Goal: Task Accomplishment & Management: Use online tool/utility

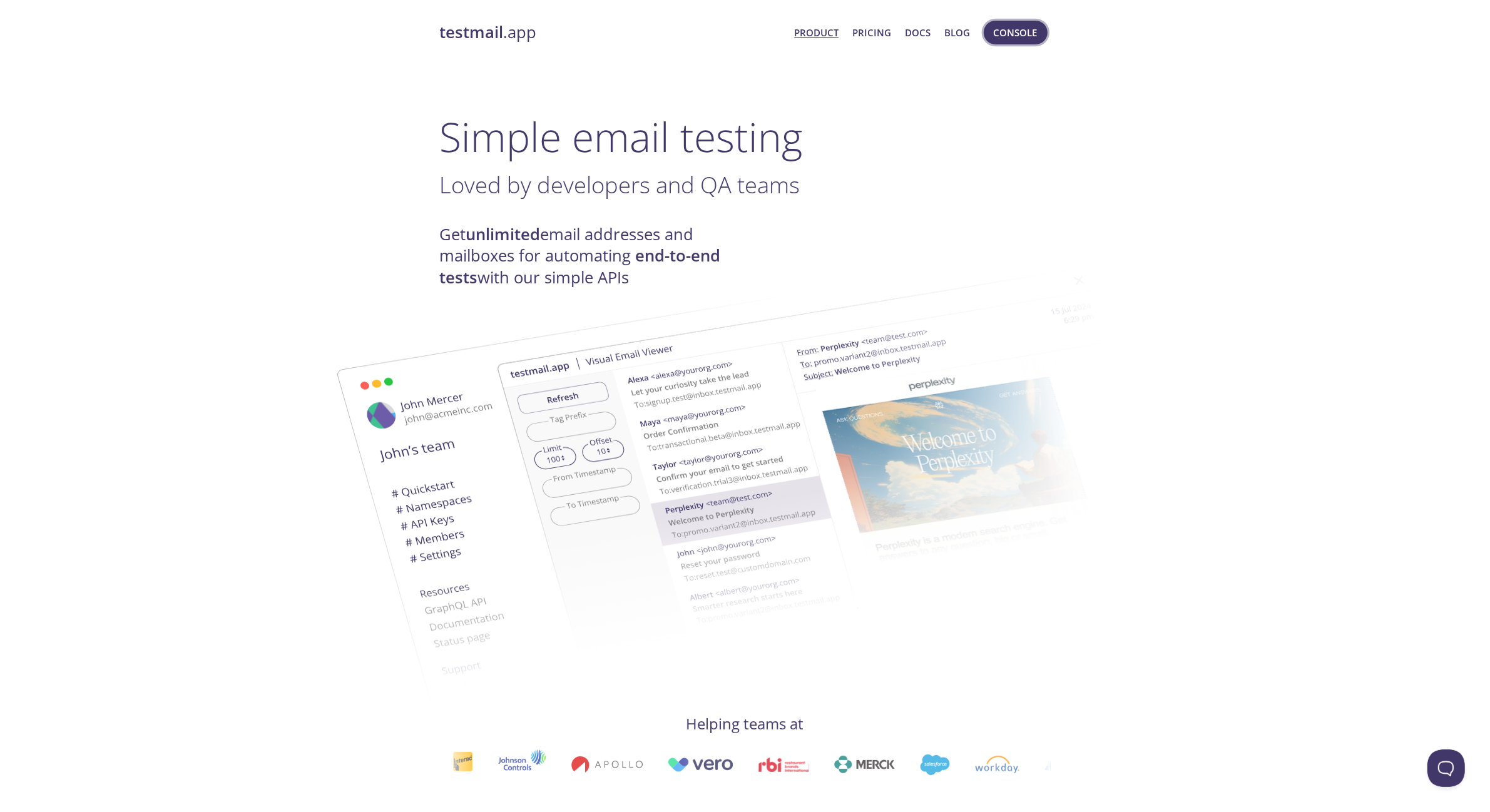
click at [998, 35] on span "Console" at bounding box center [1015, 32] width 44 height 16
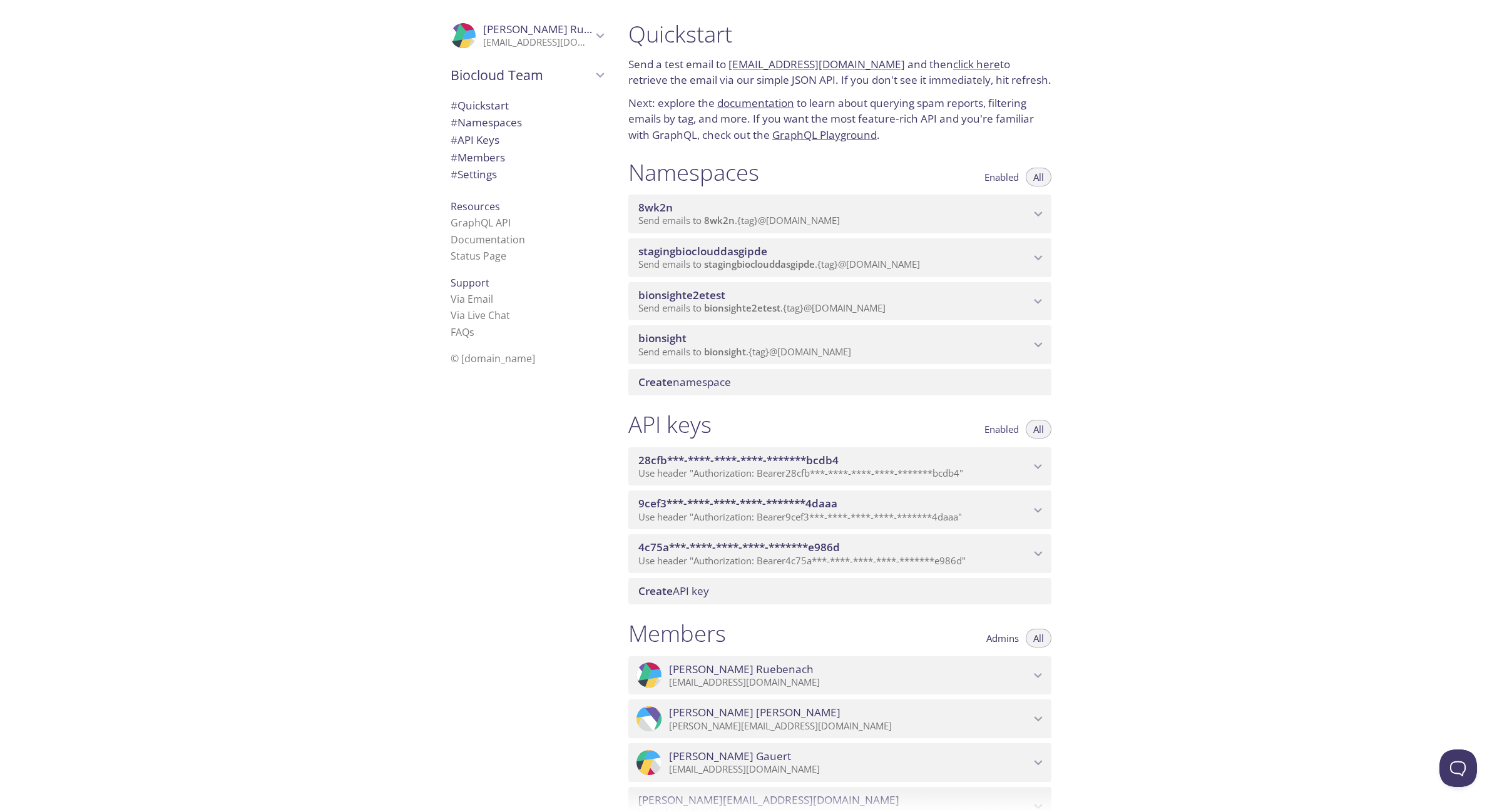
click at [741, 338] on span "bionsight" at bounding box center [835, 338] width 392 height 13
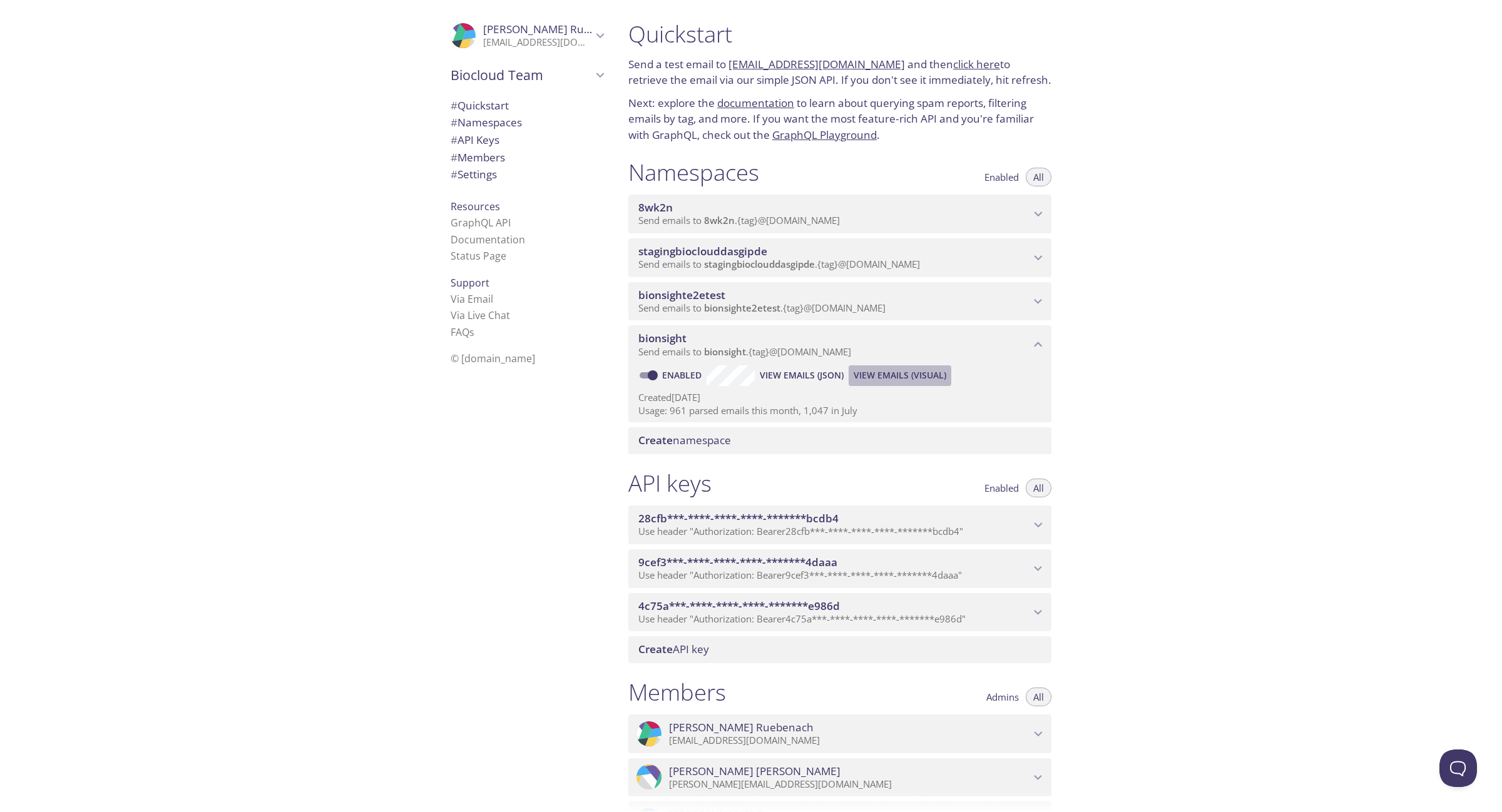
click at [871, 376] on span "View Emails (Visual)" at bounding box center [900, 375] width 93 height 15
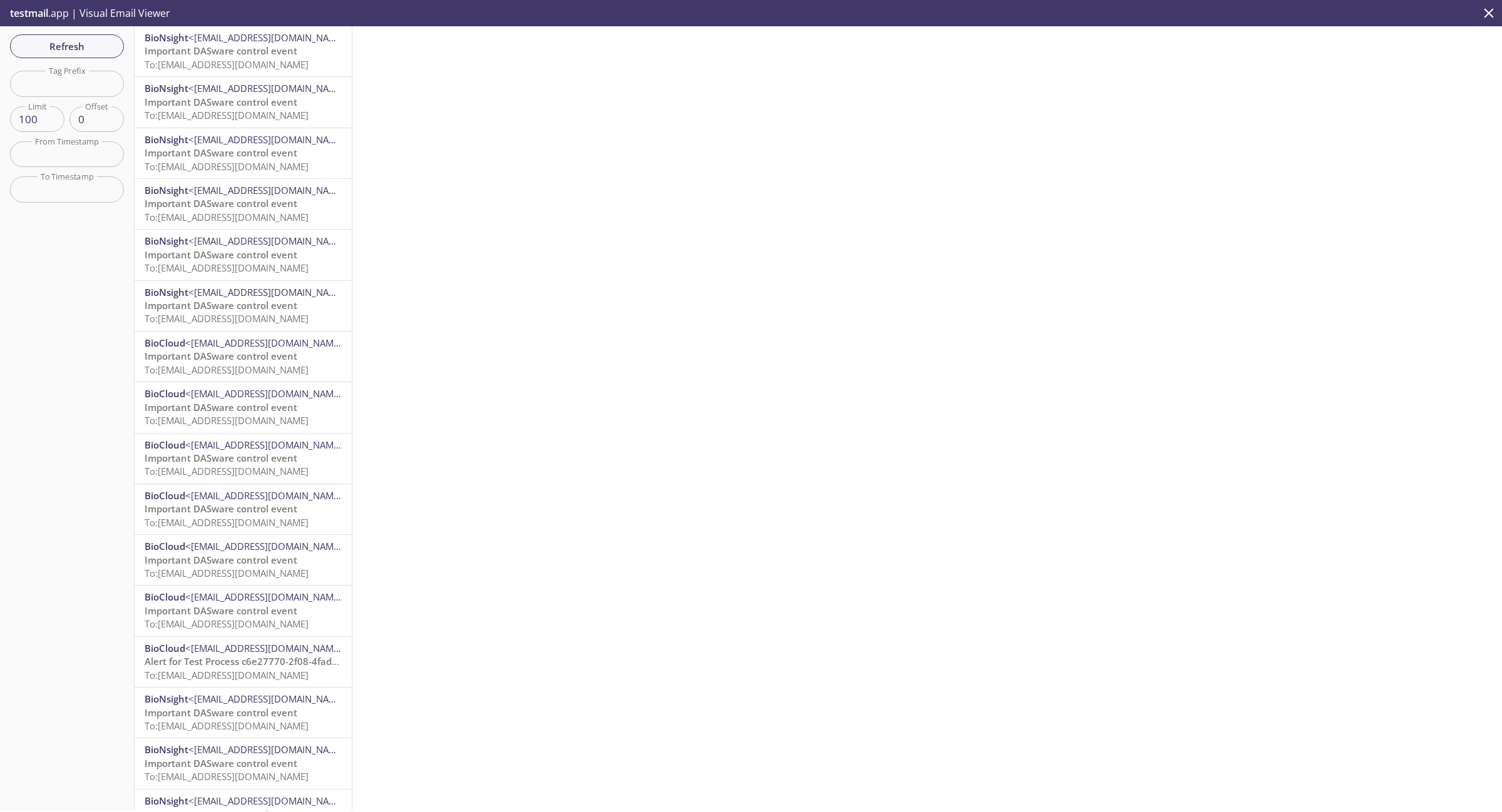
click at [265, 63] on span "To: [EMAIL_ADDRESS][DOMAIN_NAME]" at bounding box center [226, 64] width 164 height 13
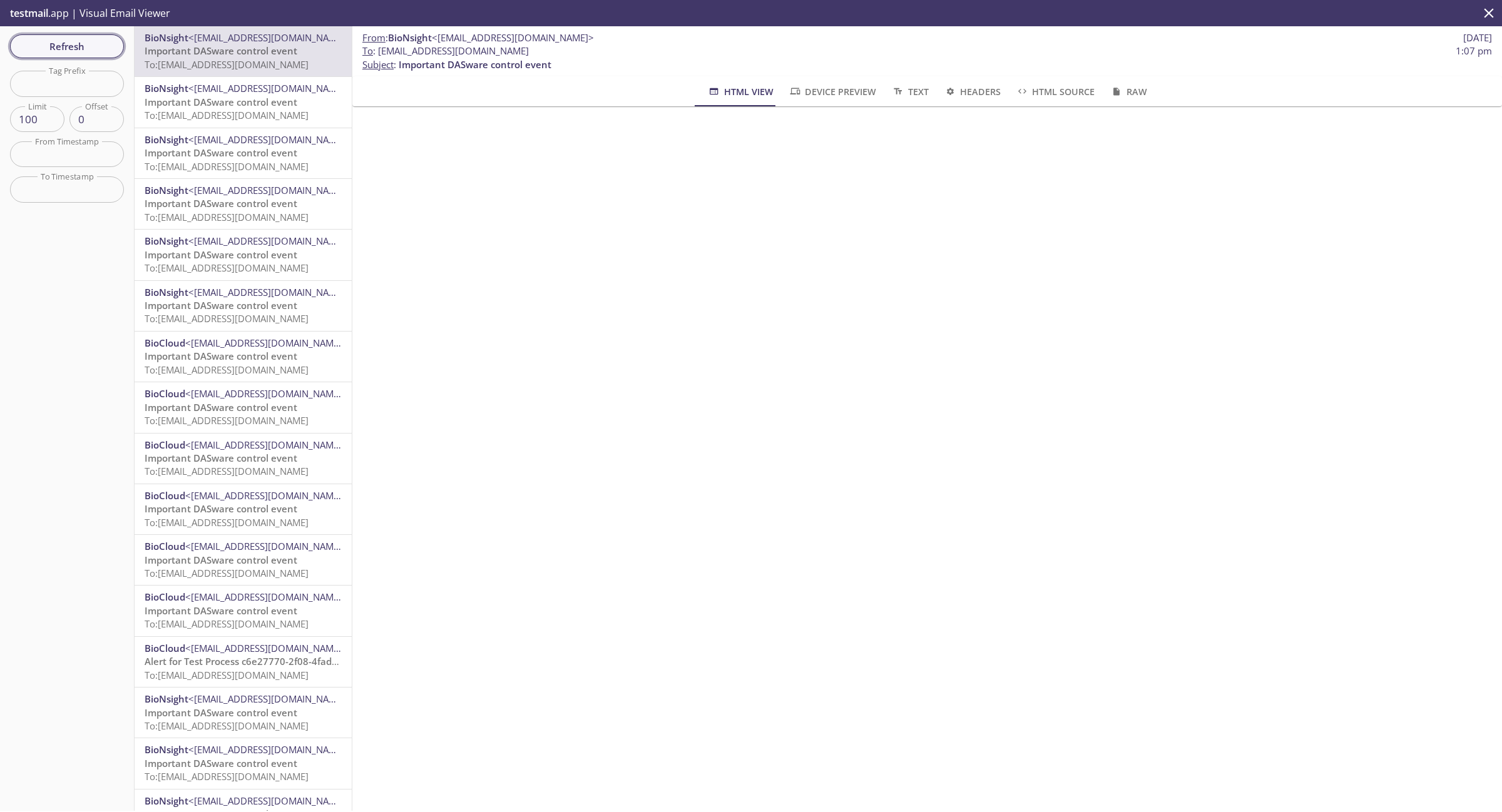
click at [96, 49] on span "Refresh" at bounding box center [66, 47] width 94 height 16
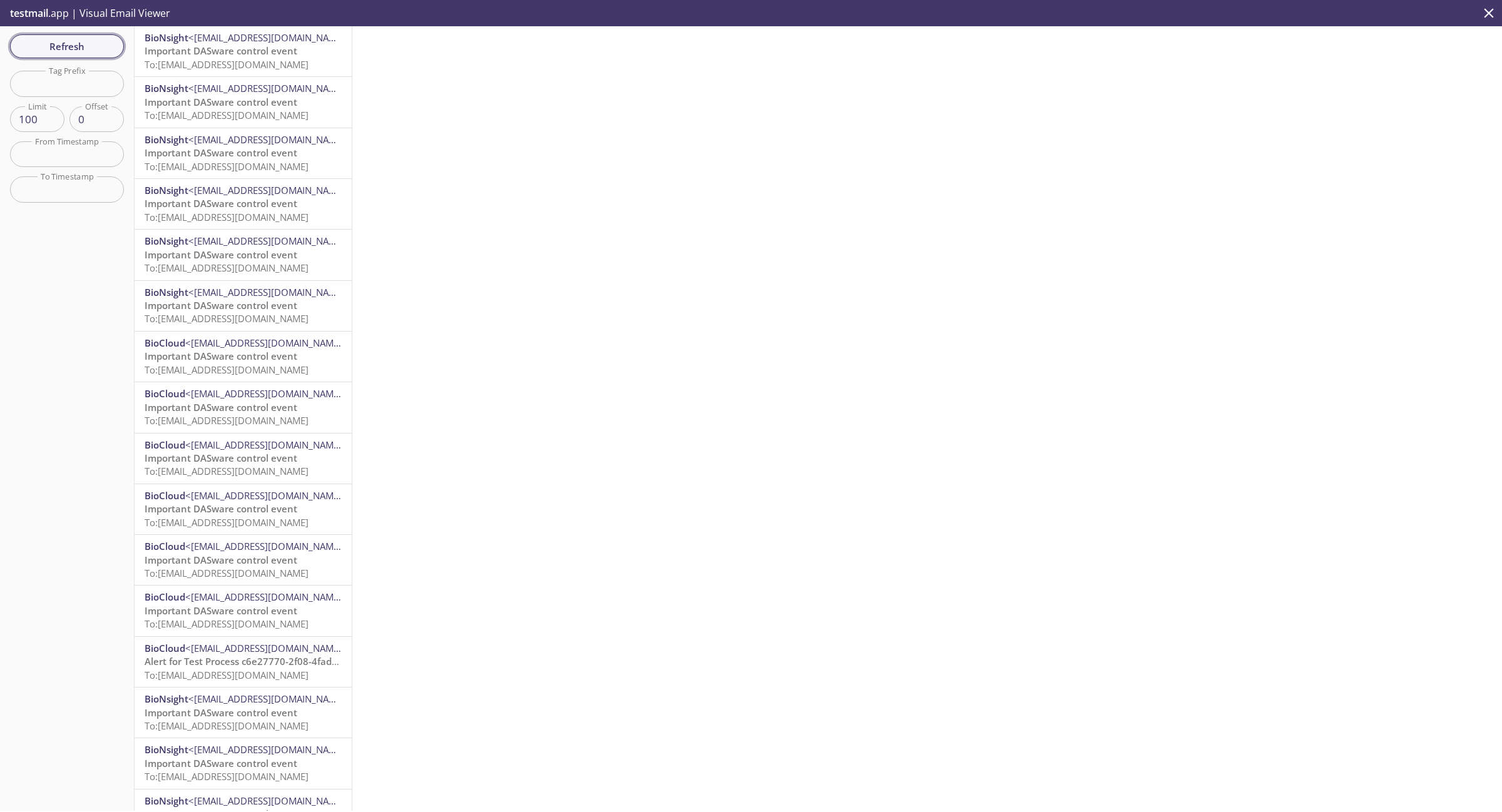
click at [73, 42] on span "Refresh" at bounding box center [66, 47] width 94 height 16
click at [257, 669] on span "To: [EMAIL_ADDRESS][DOMAIN_NAME]" at bounding box center [226, 675] width 164 height 13
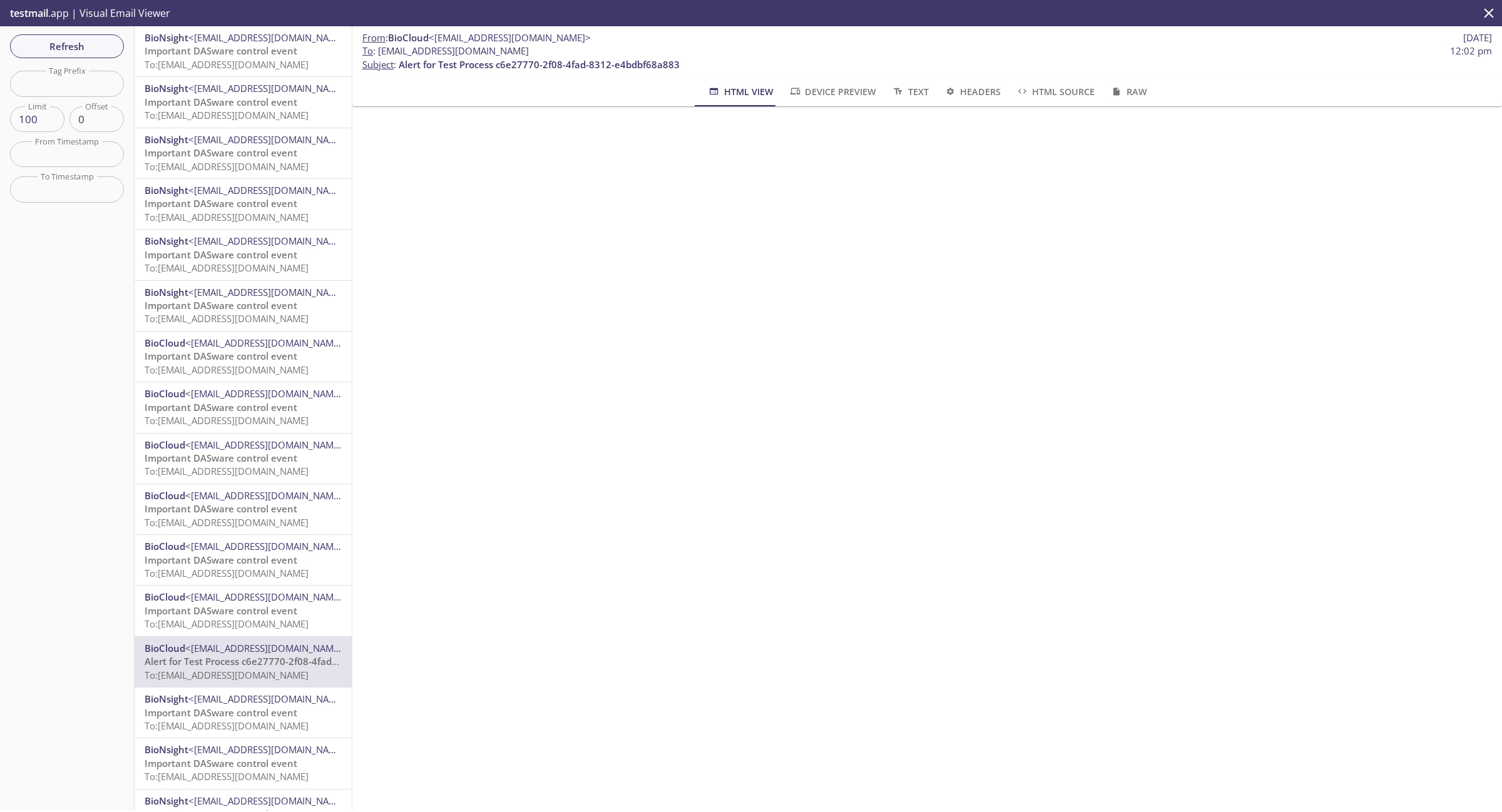
click at [249, 50] on span "Important DASware control event" at bounding box center [221, 51] width 153 height 13
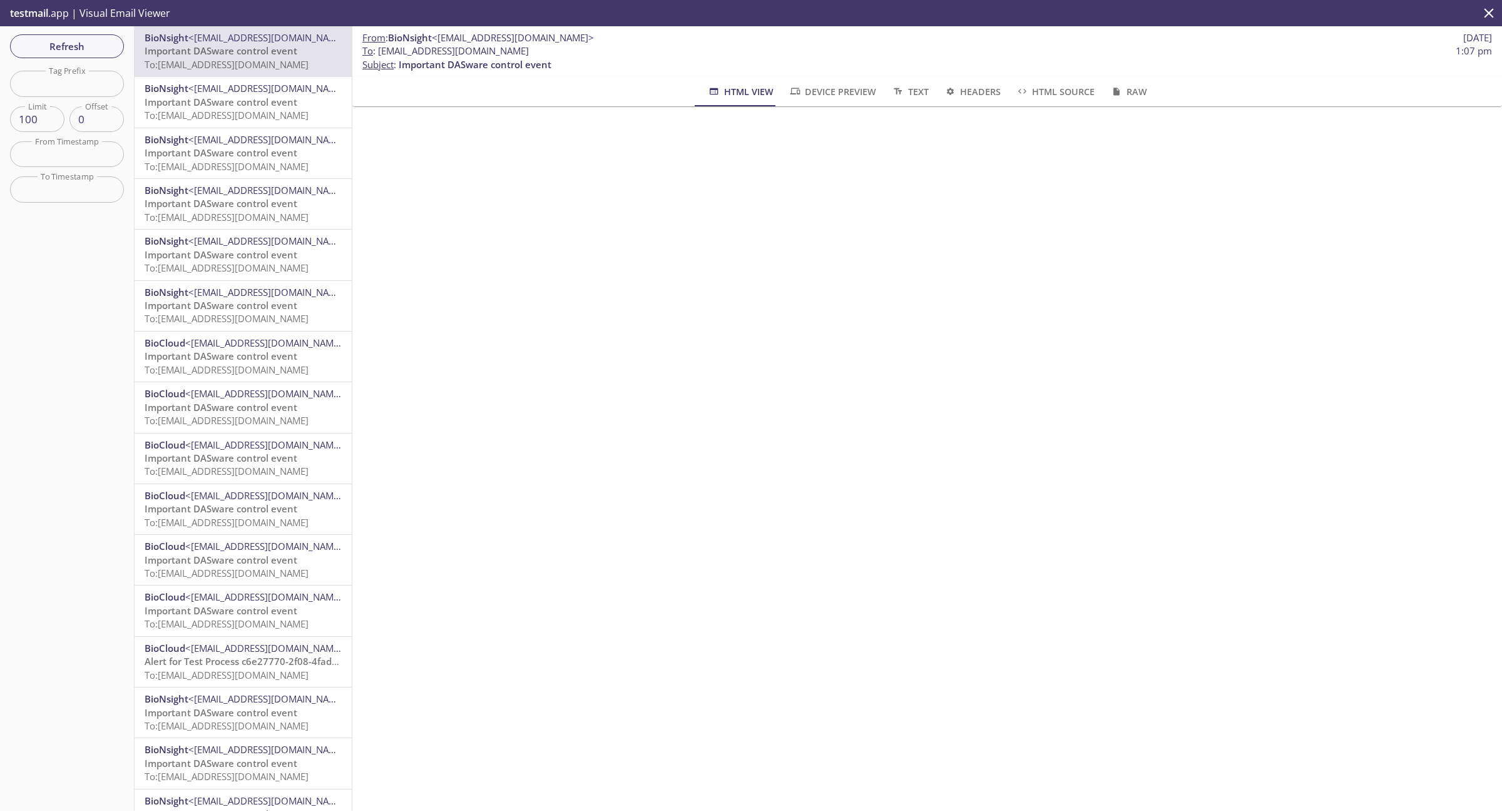
click at [72, 62] on div "Refresh Filters Tag Prefix Tag Prefix Limit 100 Limit Offset 0 Offset From Time…" at bounding box center [67, 418] width 134 height 784
click at [70, 55] on button "Refresh" at bounding box center [66, 46] width 114 height 24
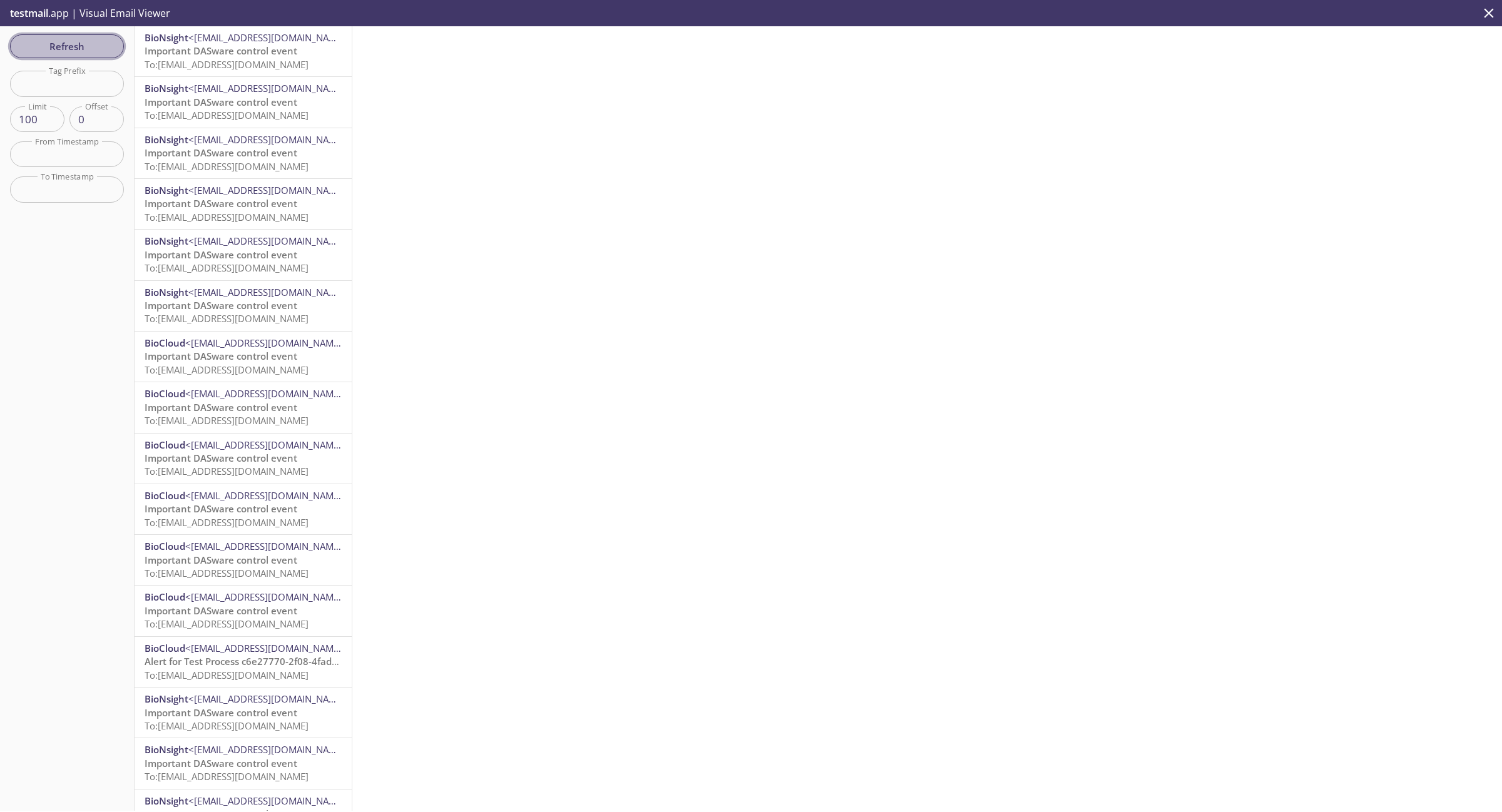
click at [107, 47] on span "Refresh" at bounding box center [66, 47] width 94 height 16
